Goal: Find specific page/section: Find specific page/section

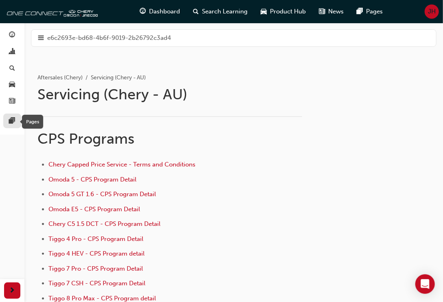
click at [12, 118] on span "pages-icon" at bounding box center [12, 121] width 6 height 7
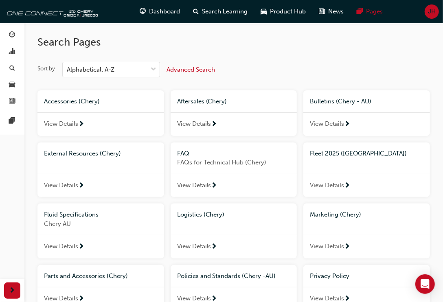
click at [323, 184] on span "View Details" at bounding box center [327, 185] width 34 height 9
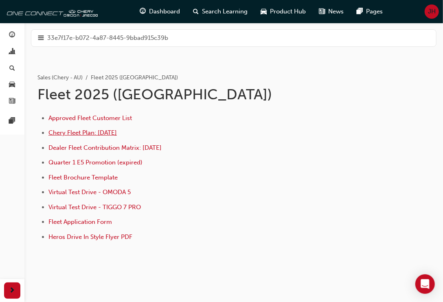
click at [71, 135] on span "Chery Fleet Plan: [DATE]" at bounding box center [82, 132] width 68 height 7
